Goal: Feedback & Contribution: Submit feedback/report problem

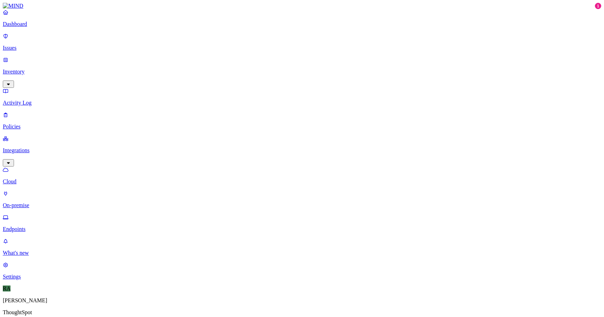
click at [11, 82] on icon "button" at bounding box center [9, 84] width 6 height 5
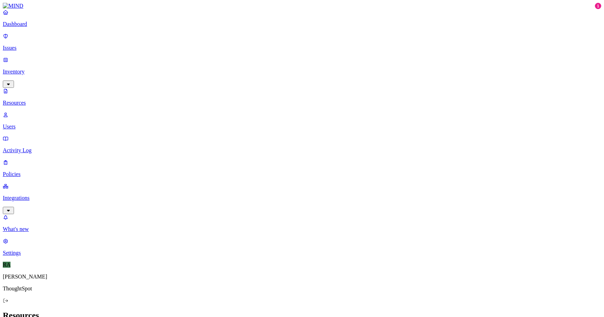
click at [37, 112] on link "Users" at bounding box center [302, 121] width 599 height 18
click at [40, 100] on p "Resources" at bounding box center [302, 103] width 599 height 6
click at [43, 45] on p "Issues" at bounding box center [302, 48] width 599 height 6
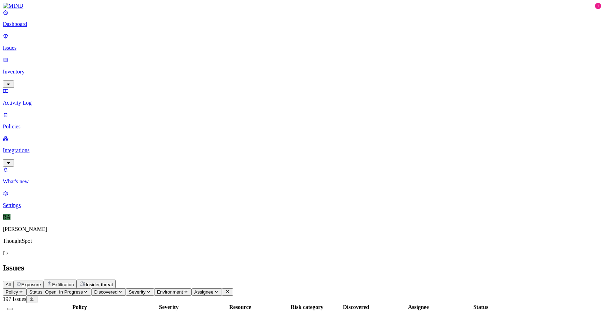
click at [83, 289] on span "Status: Open, In Progress" at bounding box center [56, 291] width 54 height 5
click at [118, 289] on span "Discovered" at bounding box center [105, 291] width 23 height 5
click at [258, 263] on div "Issues" at bounding box center [302, 267] width 599 height 9
click at [83, 289] on span "Status: Open, In Progress" at bounding box center [56, 291] width 54 height 5
click at [41, 282] on span "Exposure" at bounding box center [31, 284] width 20 height 5
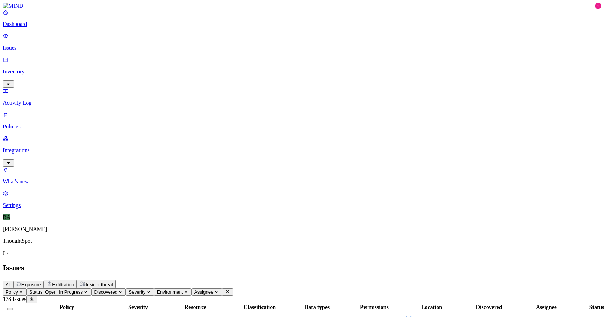
click at [83, 289] on span "Status: Open, In Progress" at bounding box center [56, 291] width 54 height 5
click at [46, 45] on p "Issues" at bounding box center [302, 48] width 599 height 6
click at [14, 281] on button "All" at bounding box center [8, 284] width 11 height 7
click at [24, 289] on icon "button" at bounding box center [21, 291] width 6 height 5
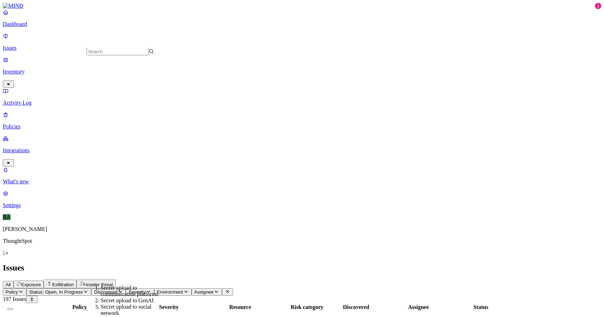
scroll to position [289, 0]
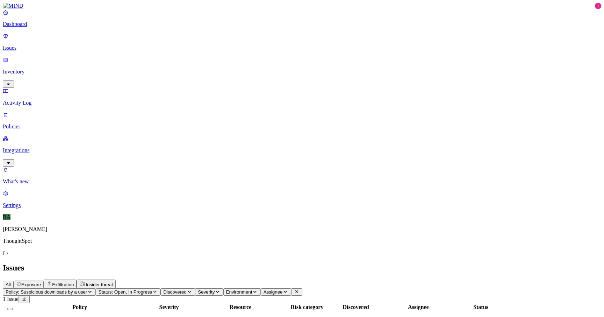
click at [89, 317] on span "Suspicious downloads by a user" at bounding box center [53, 323] width 71 height 6
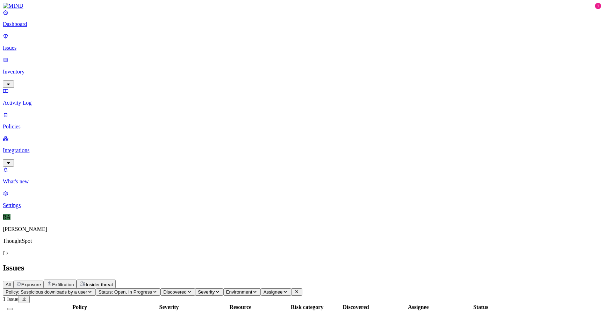
scroll to position [0, 0]
drag, startPoint x: 499, startPoint y: 113, endPoint x: 563, endPoint y: 113, distance: 64.0
drag, startPoint x: 504, startPoint y: 211, endPoint x: 276, endPoint y: 0, distance: 310.6
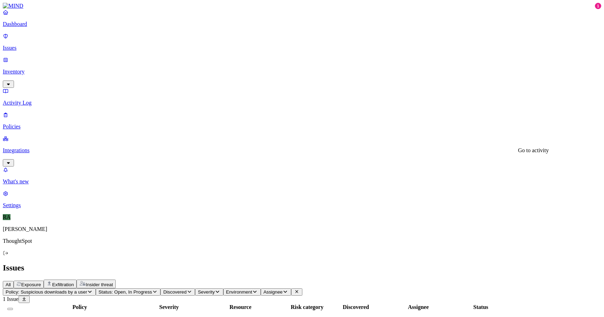
scroll to position [128, 0]
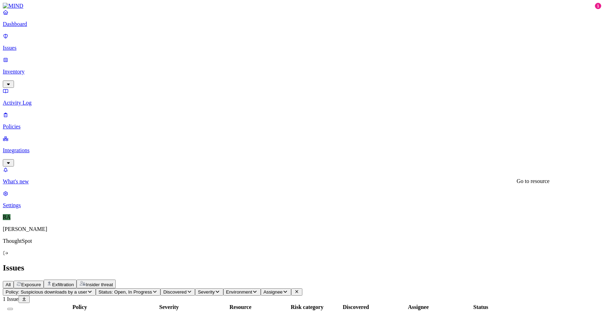
drag, startPoint x: 416, startPoint y: 115, endPoint x: 425, endPoint y: 115, distance: 9.4
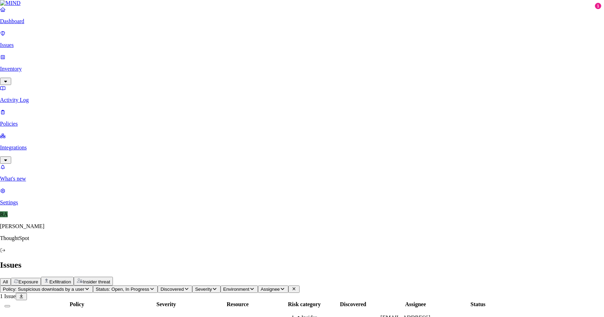
type textarea "This was being detected as large download but user confirmes that he was not aw…"
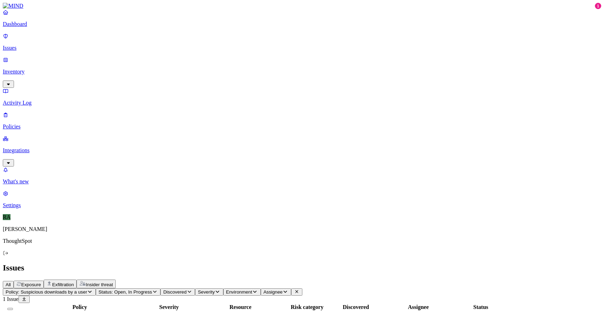
click at [279, 303] on div "Policy Severity Resource Risk category Discovered Assignee Status Suspicious do…" at bounding box center [302, 320] width 599 height 34
